Goal: Book appointment/travel/reservation

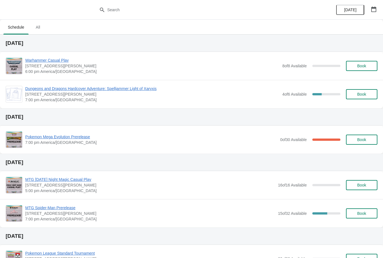
click at [357, 61] on button "Book" at bounding box center [361, 66] width 31 height 10
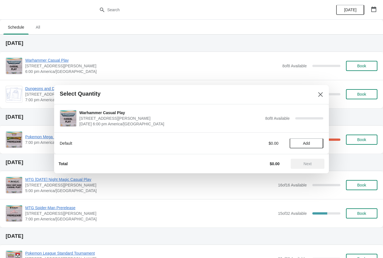
click at [307, 148] on button "Add" at bounding box center [306, 143] width 34 height 10
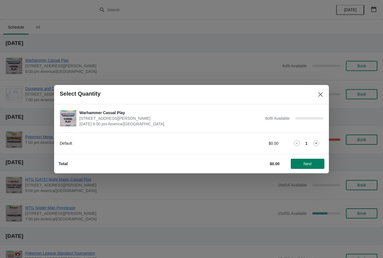
click at [306, 167] on button "Next" at bounding box center [308, 164] width 34 height 10
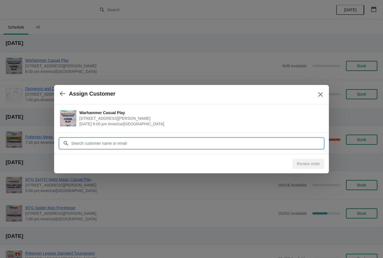
click at [197, 141] on input "Customer" at bounding box center [197, 143] width 252 height 10
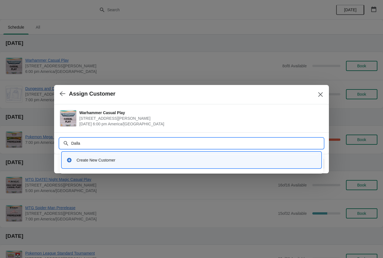
type input "[GEOGRAPHIC_DATA]"
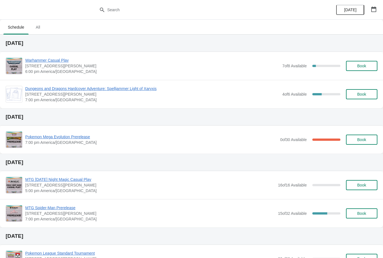
click at [366, 61] on button "Book" at bounding box center [361, 66] width 31 height 10
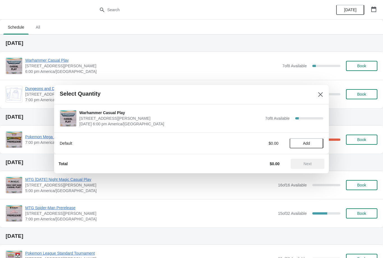
click at [296, 147] on button "Add" at bounding box center [306, 143] width 34 height 10
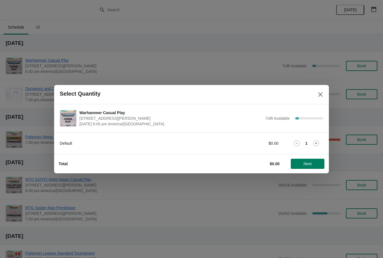
click at [318, 163] on span "Next" at bounding box center [307, 163] width 25 height 4
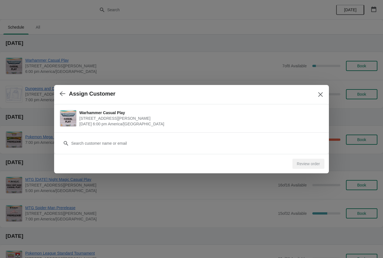
click at [189, 136] on div "Customer" at bounding box center [191, 141] width 263 height 16
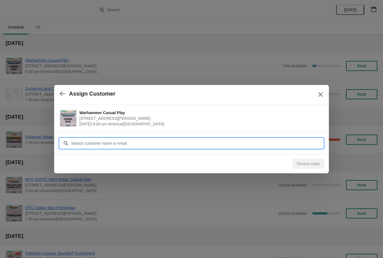
click at [197, 141] on input "Customer" at bounding box center [197, 143] width 252 height 10
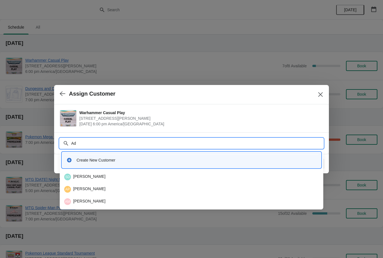
type input "A"
type input "H"
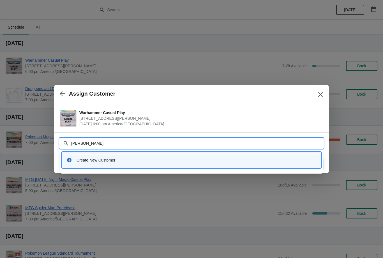
type input "Jaramillo"
click at [322, 92] on icon "Close" at bounding box center [320, 95] width 6 height 6
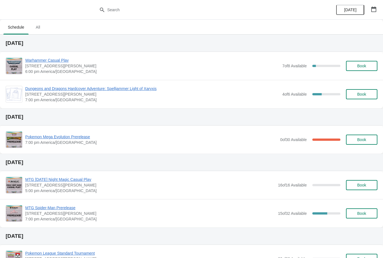
click at [371, 62] on button "Book" at bounding box center [361, 66] width 31 height 10
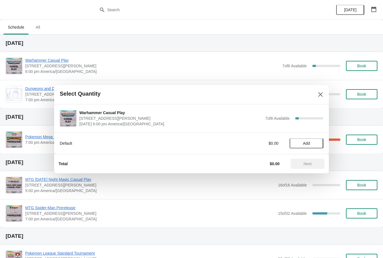
click at [310, 143] on span "Add" at bounding box center [306, 143] width 7 height 4
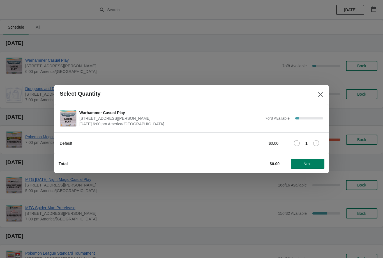
click at [309, 160] on button "Next" at bounding box center [308, 164] width 34 height 10
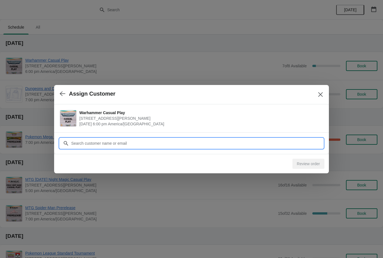
click at [205, 141] on input "Customer" at bounding box center [197, 143] width 252 height 10
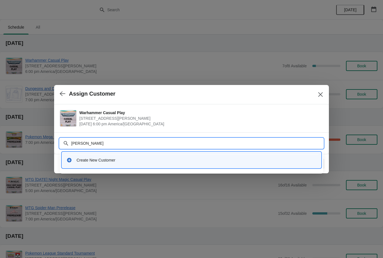
type input "Jaramillo"
click at [127, 163] on div "Create New Customer" at bounding box center [191, 159] width 254 height 11
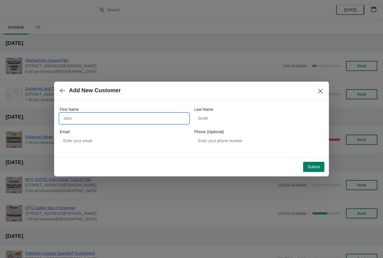
click at [132, 113] on input "First Name" at bounding box center [124, 118] width 129 height 10
type input "Adrian"
click at [224, 123] on input "Last Name" at bounding box center [258, 118] width 129 height 10
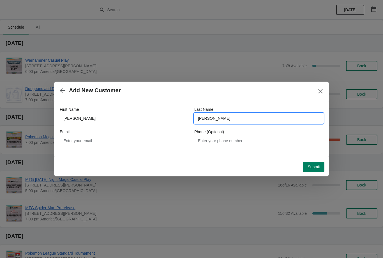
type input "Jaramillo"
click at [319, 168] on span "Submit" at bounding box center [313, 166] width 12 height 4
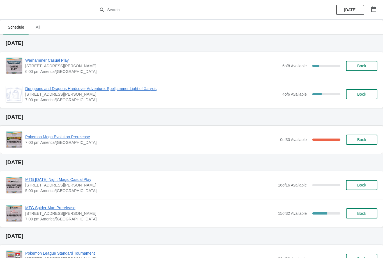
click at [375, 10] on icon "button" at bounding box center [373, 9] width 5 height 6
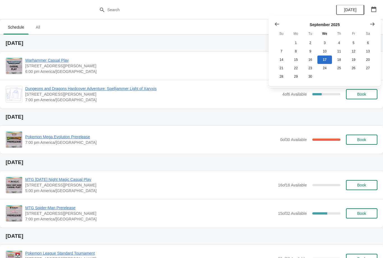
click at [372, 4] on button "button" at bounding box center [373, 9] width 10 height 10
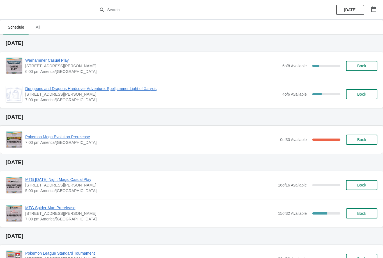
click at [360, 62] on button "Book" at bounding box center [361, 66] width 31 height 10
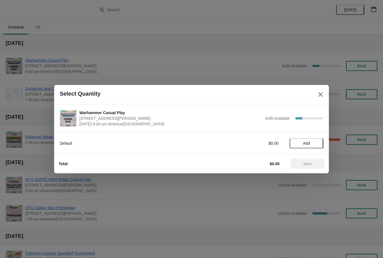
click at [312, 146] on button "Add" at bounding box center [306, 143] width 34 height 10
click at [307, 164] on span "Next" at bounding box center [307, 163] width 8 height 4
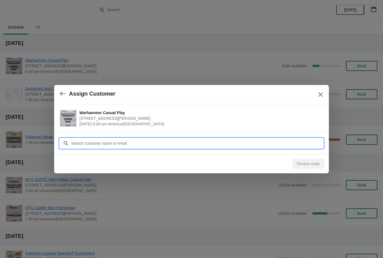
click at [166, 141] on input "Customer" at bounding box center [197, 143] width 252 height 10
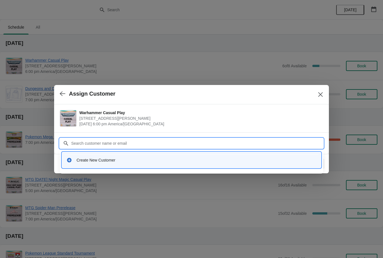
click at [324, 90] on button "Close" at bounding box center [320, 94] width 10 height 10
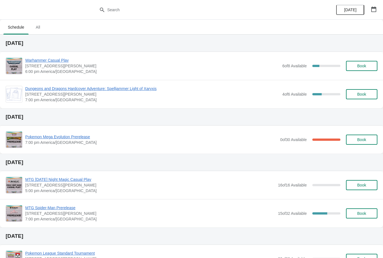
click at [55, 62] on span "Warhammer Casual Play" at bounding box center [152, 60] width 254 height 6
